Goal: Check status: Check status

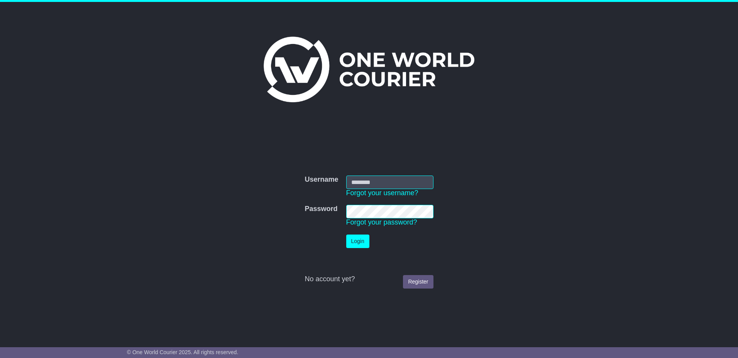
type input "*********"
click at [358, 241] on button "Login" at bounding box center [357, 242] width 23 height 14
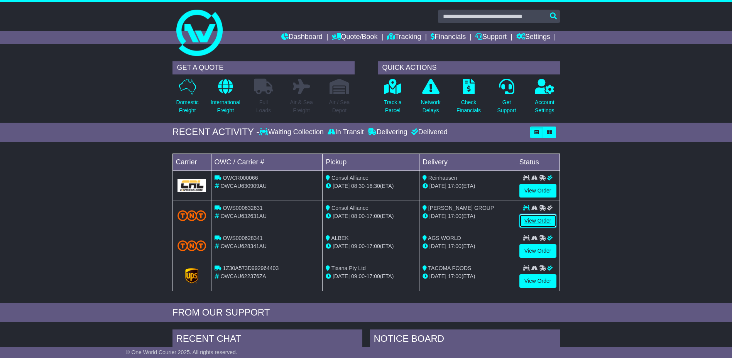
click at [534, 218] on link "View Order" at bounding box center [537, 221] width 37 height 14
click at [533, 218] on link "View Order" at bounding box center [537, 221] width 37 height 14
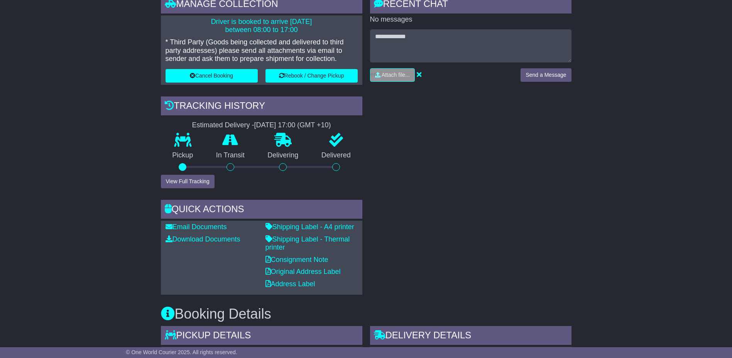
scroll to position [424, 0]
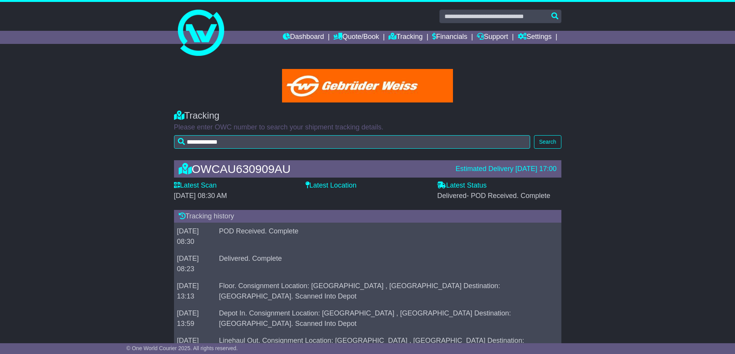
scroll to position [100, 0]
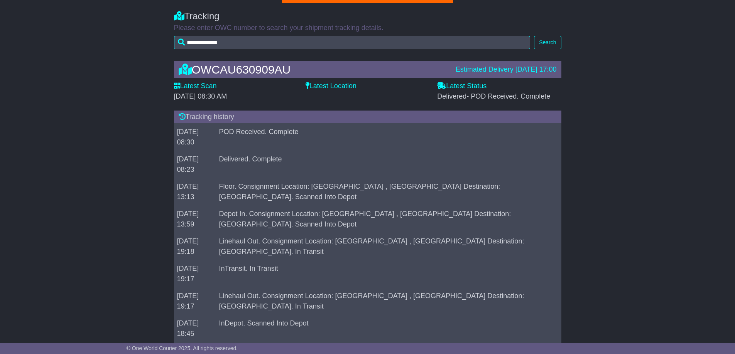
drag, startPoint x: 245, startPoint y: 132, endPoint x: 316, endPoint y: 135, distance: 70.3
click at [327, 135] on td "POD Received. Complete" at bounding box center [385, 137] width 339 height 27
click at [95, 156] on div "OWCAU630909AU Estimated Delivery 11 Aug 2025 17:00 Latest Scan 12 August 2025 -…" at bounding box center [367, 258] width 735 height 411
